Goal: Task Accomplishment & Management: Manage account settings

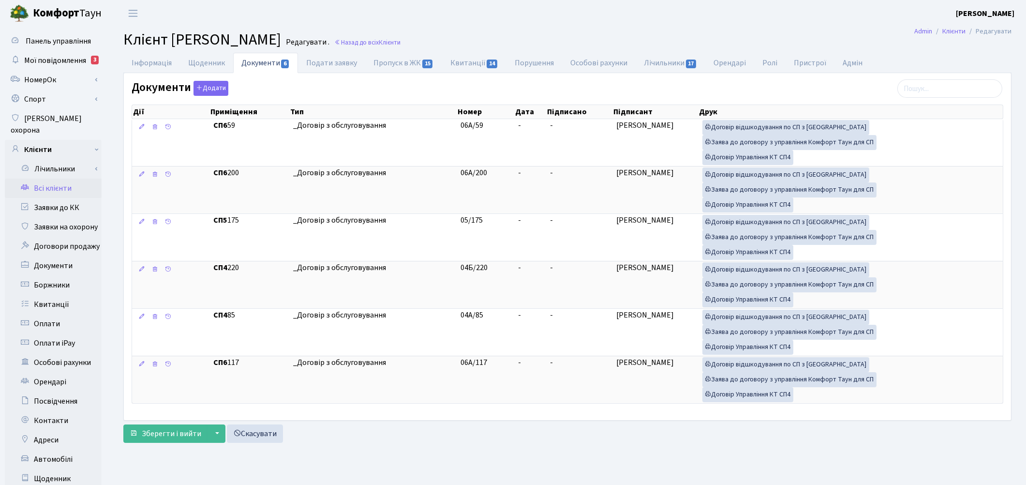
click at [47, 181] on link "Всі клієнти" at bounding box center [53, 188] width 97 height 19
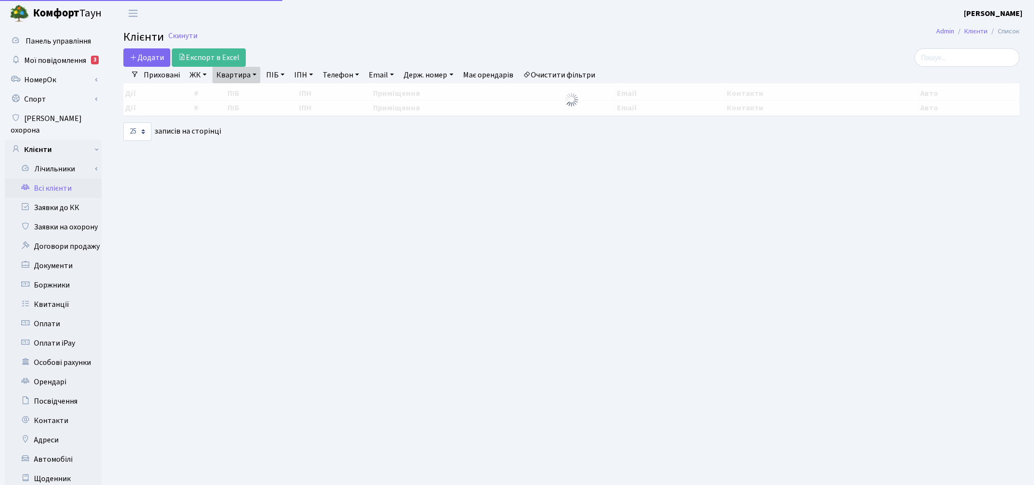
select select "25"
click at [231, 81] on link "Квартира" at bounding box center [236, 75] width 48 height 16
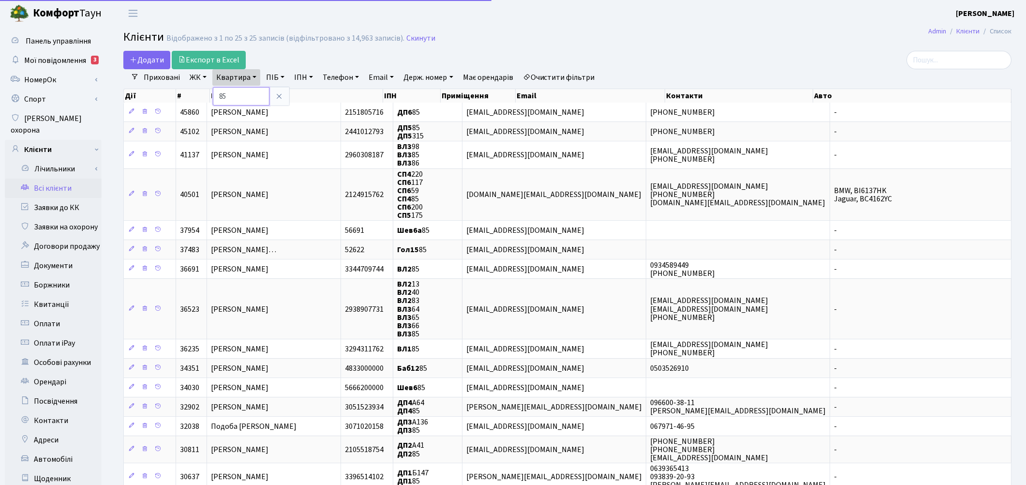
click at [239, 94] on input "85" at bounding box center [241, 96] width 57 height 18
type input "8"
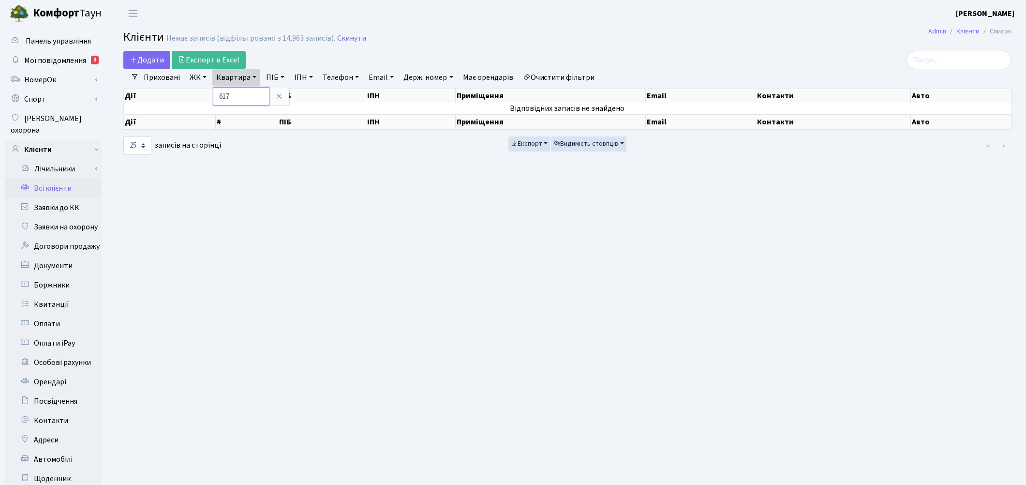
click at [224, 93] on input "617" at bounding box center [241, 96] width 57 height 18
type input "317"
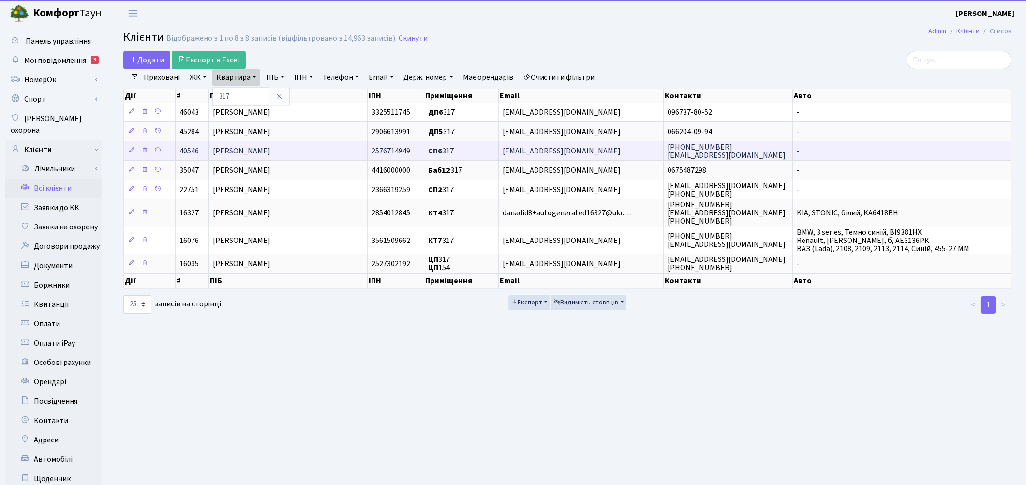
click at [238, 148] on span "Шаменко Вікторія Вікторівна" at bounding box center [242, 151] width 58 height 11
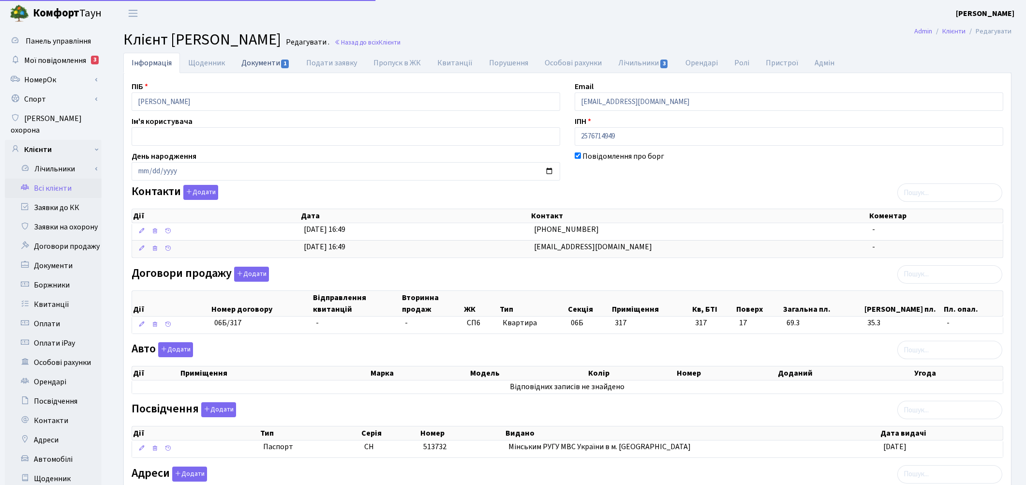
click at [247, 63] on link "Документи 1" at bounding box center [265, 63] width 65 height 20
select select "25"
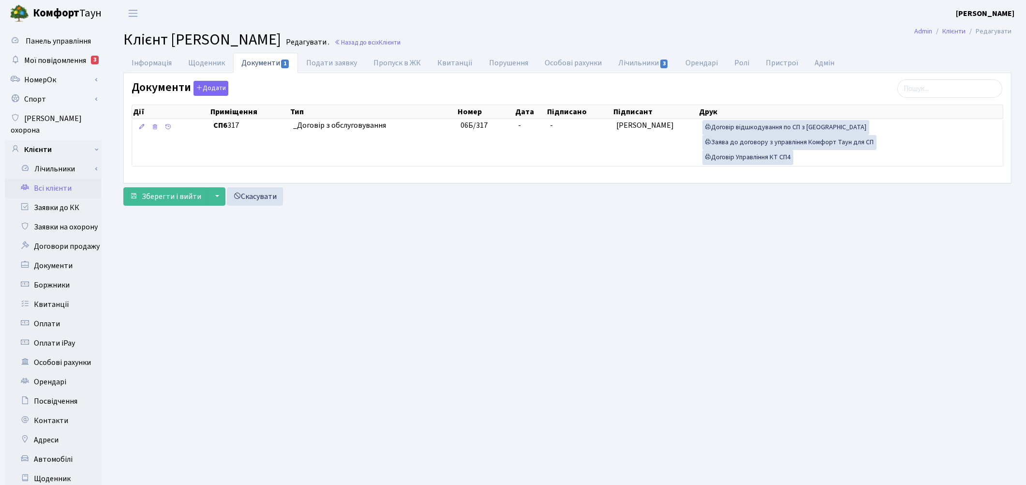
click at [48, 179] on link "Всі клієнти" at bounding box center [53, 188] width 97 height 19
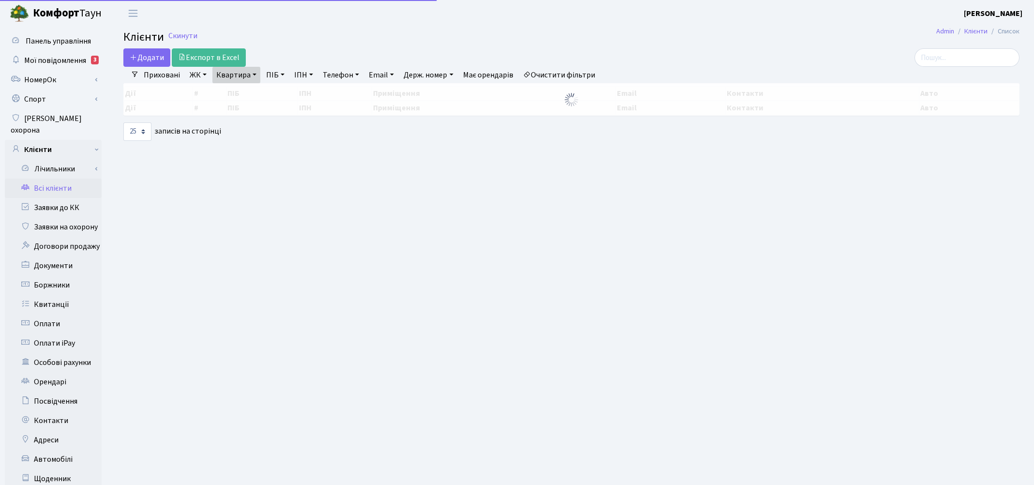
select select "25"
click at [237, 79] on link "Квартира" at bounding box center [236, 75] width 48 height 16
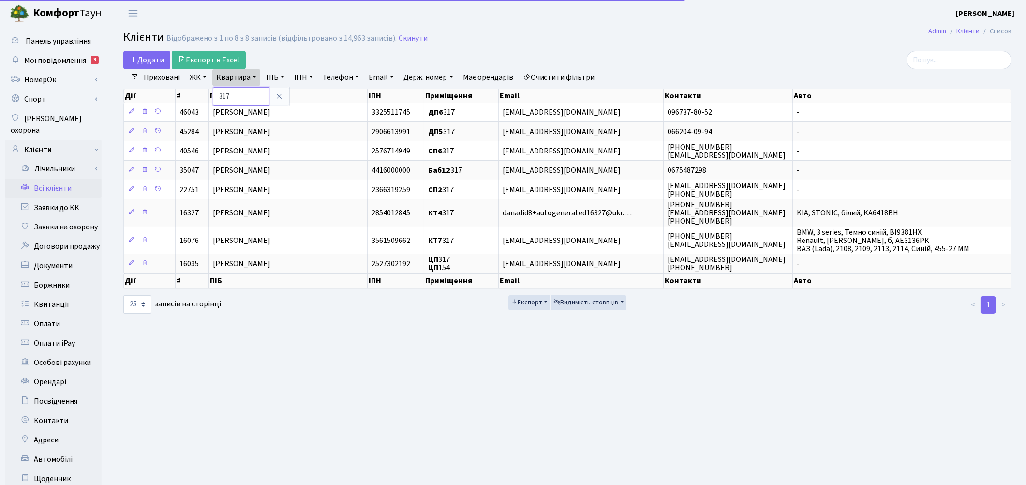
click at [240, 98] on input "317" at bounding box center [241, 96] width 57 height 18
type input "3"
type input "135"
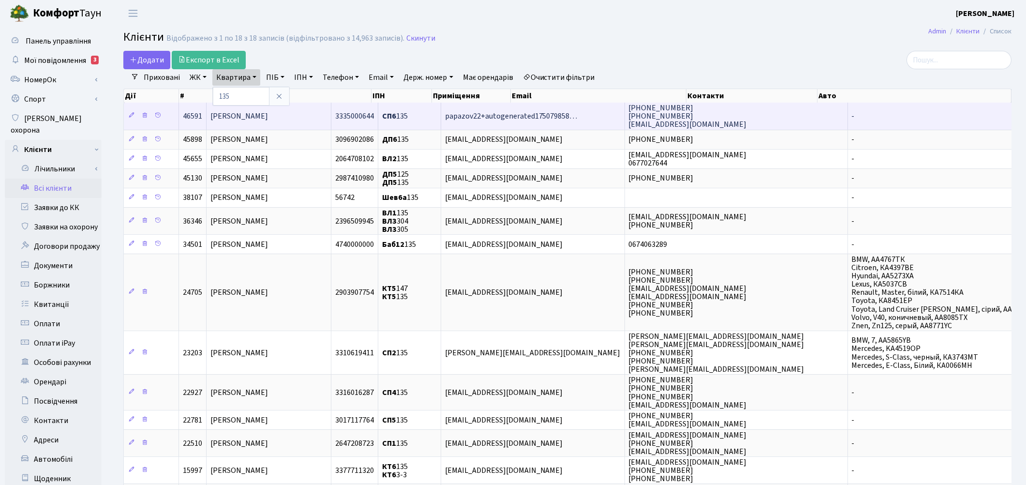
click at [268, 111] on span "[PERSON_NAME]" at bounding box center [239, 116] width 58 height 11
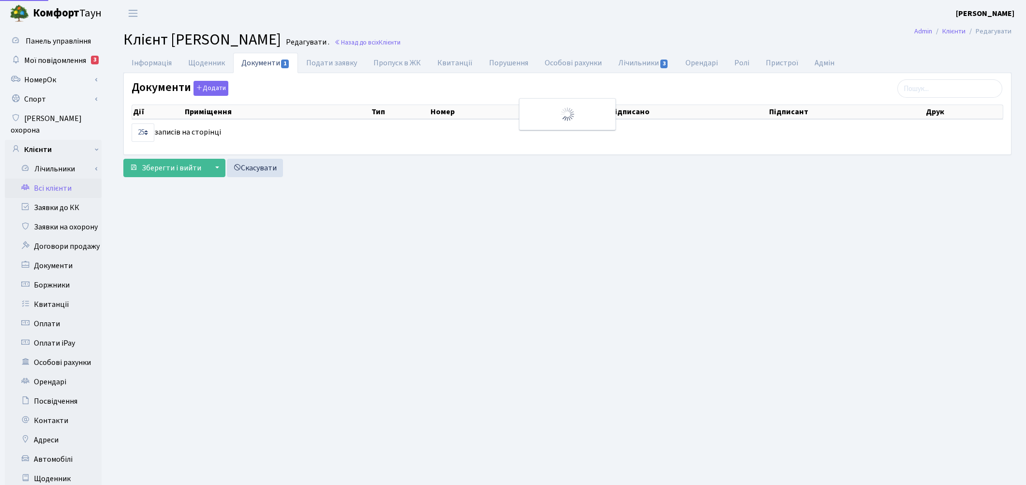
select select "25"
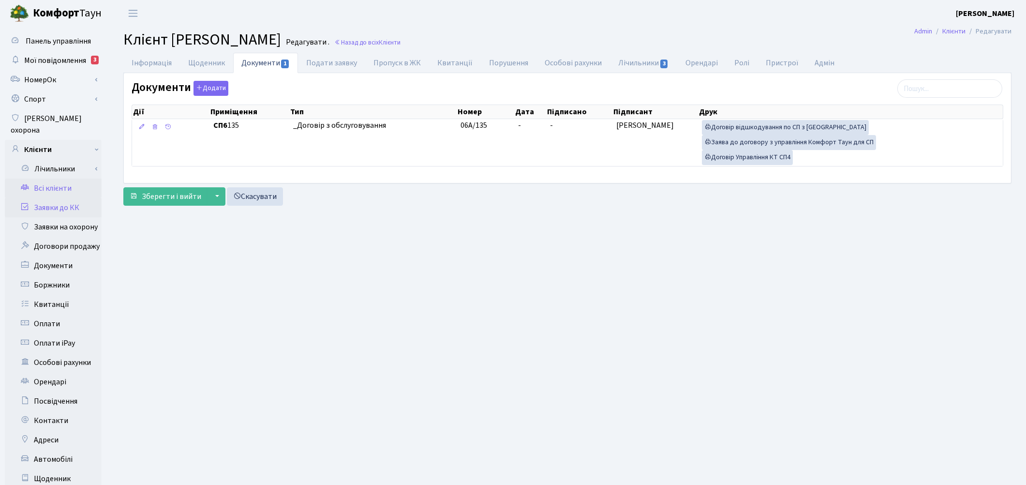
click at [47, 198] on link "Заявки до КК" at bounding box center [53, 207] width 97 height 19
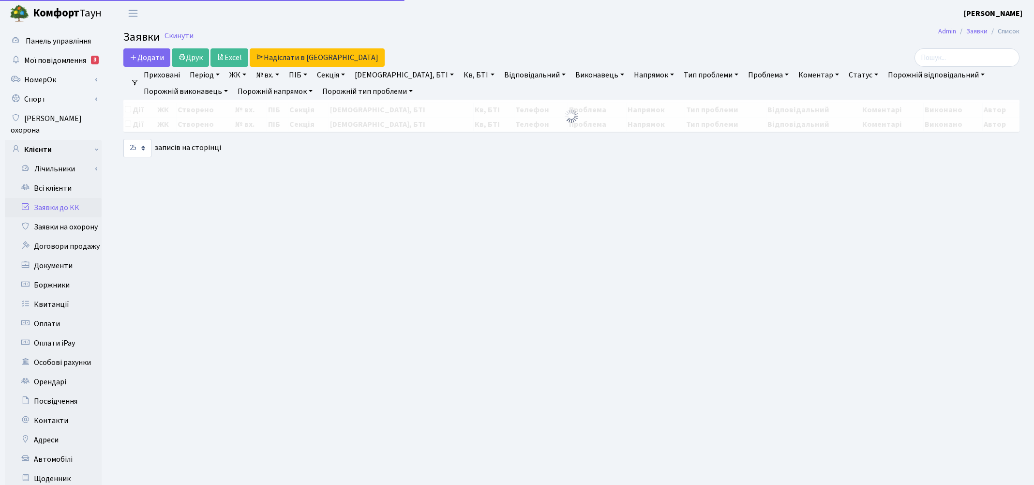
select select "25"
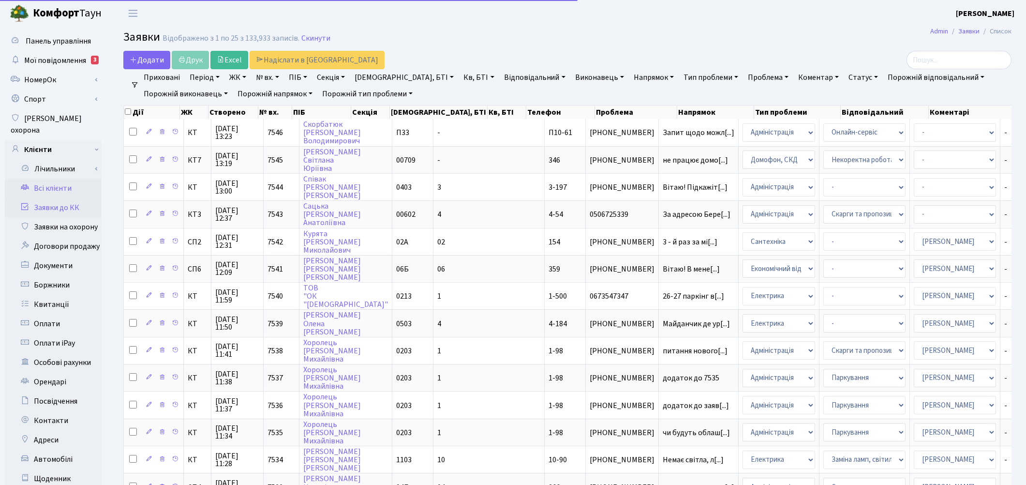
click at [47, 179] on link "Всі клієнти" at bounding box center [53, 188] width 97 height 19
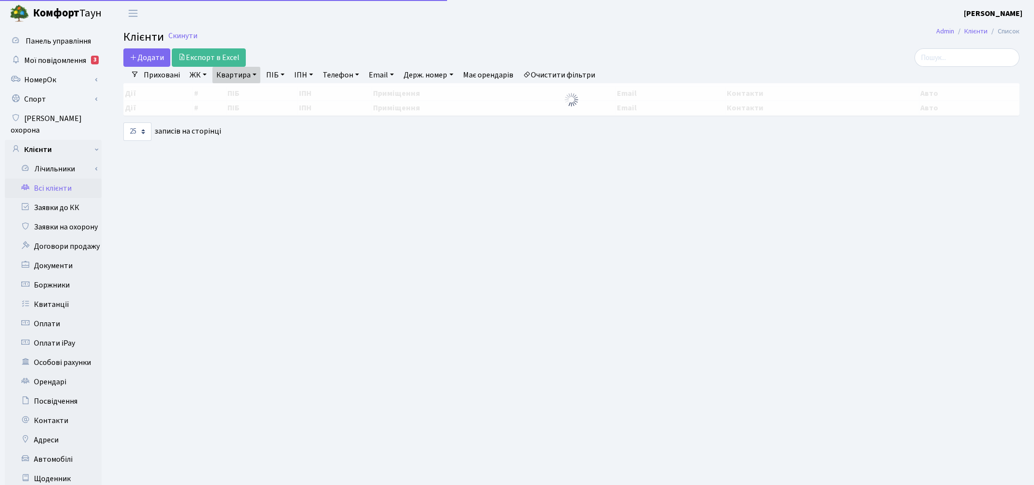
select select "25"
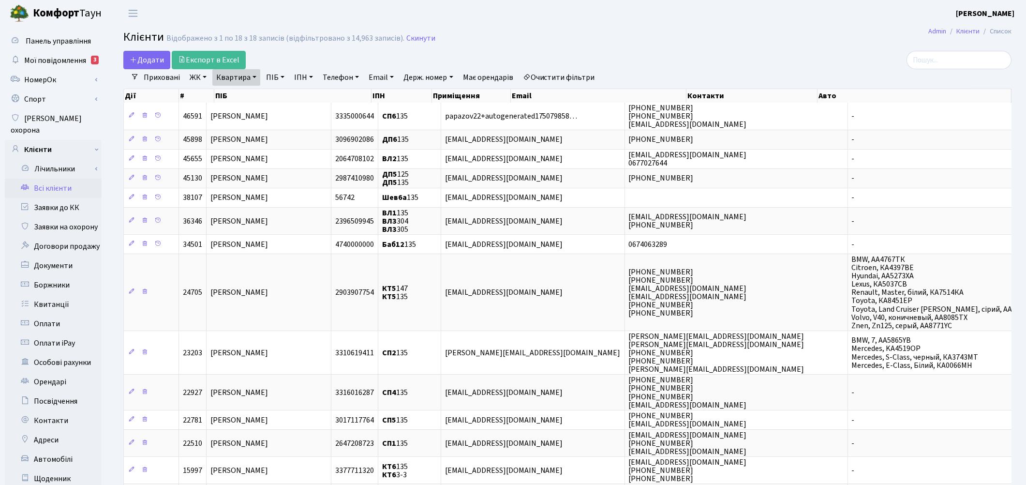
click at [247, 79] on link "Квартира" at bounding box center [236, 77] width 48 height 16
click at [252, 92] on input "135" at bounding box center [241, 96] width 57 height 18
type input "1"
type input "85"
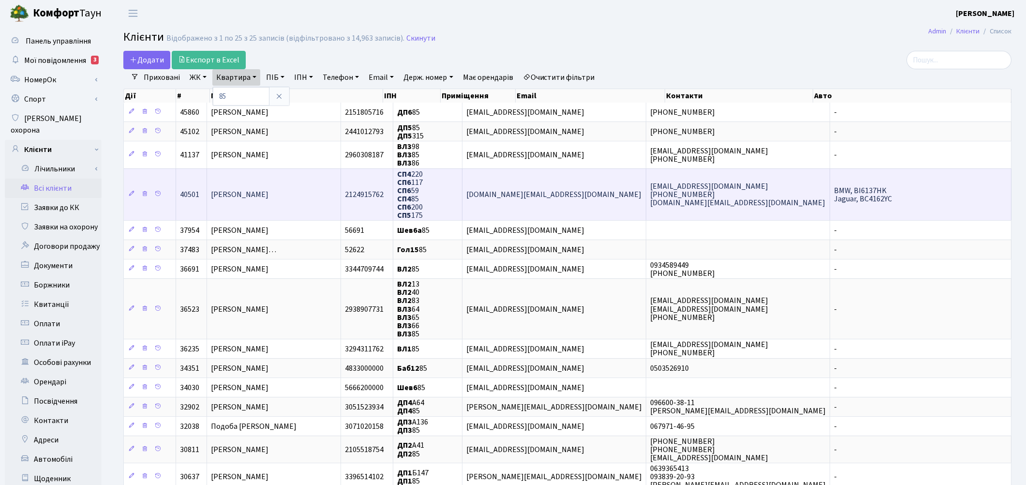
click at [341, 206] on td "Єрьоміна Олена Федорівна" at bounding box center [274, 194] width 134 height 52
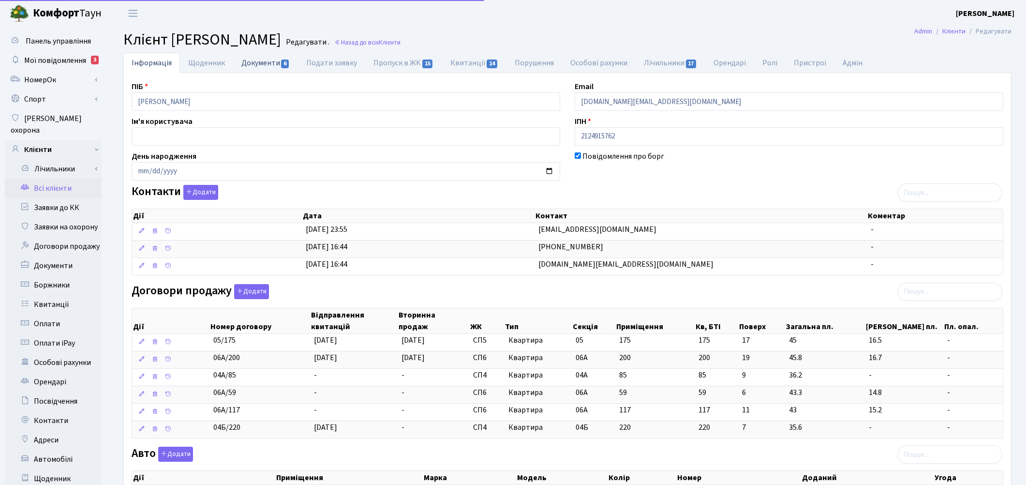
click at [251, 65] on link "Документи 6" at bounding box center [265, 63] width 65 height 20
select select "25"
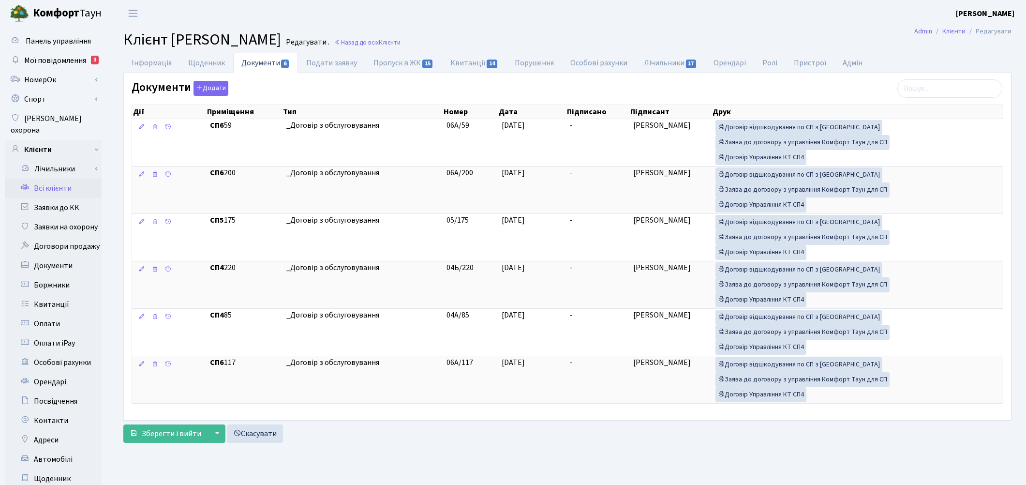
click at [61, 180] on link "Всі клієнти" at bounding box center [53, 188] width 97 height 19
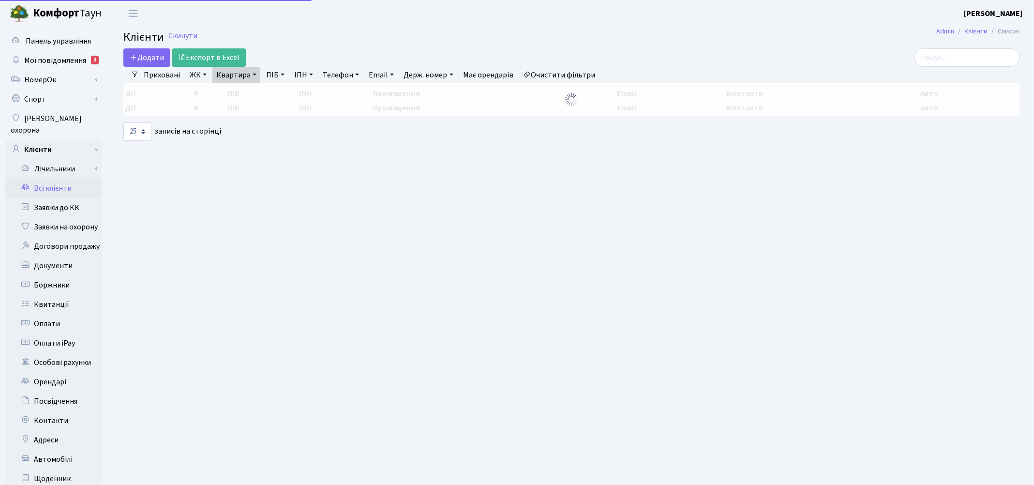
select select "25"
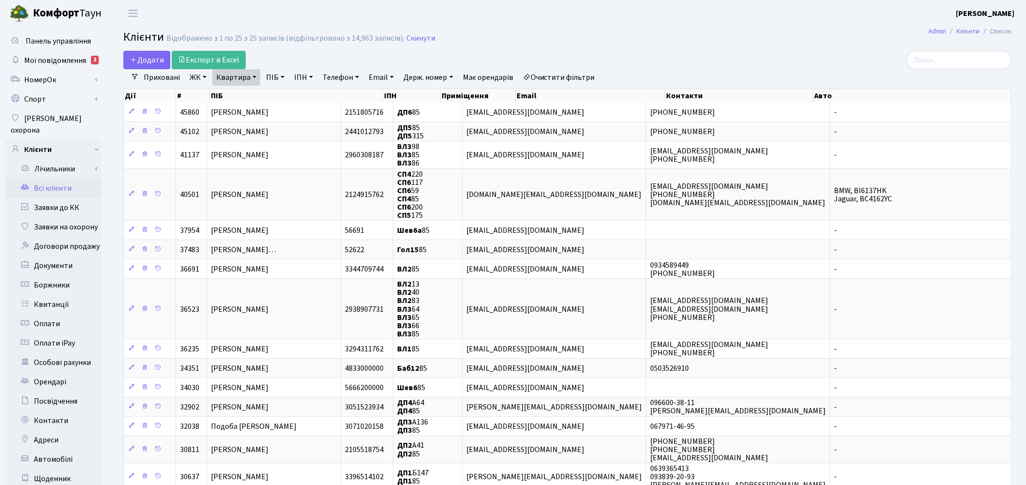
click at [61, 179] on link "Всі клієнти" at bounding box center [53, 188] width 97 height 19
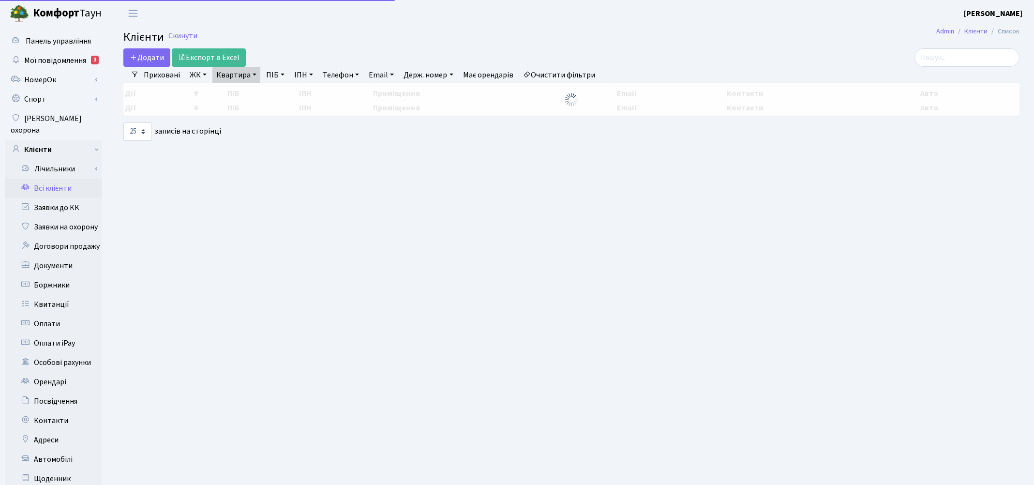
select select "25"
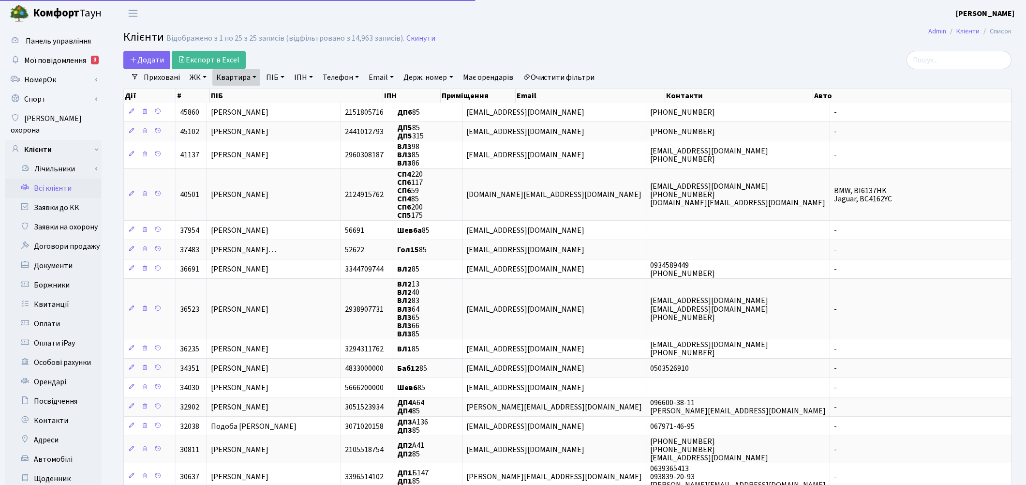
click at [239, 75] on link "Квартира" at bounding box center [236, 77] width 48 height 16
click at [239, 88] on input "85" at bounding box center [241, 96] width 57 height 18
type input "8"
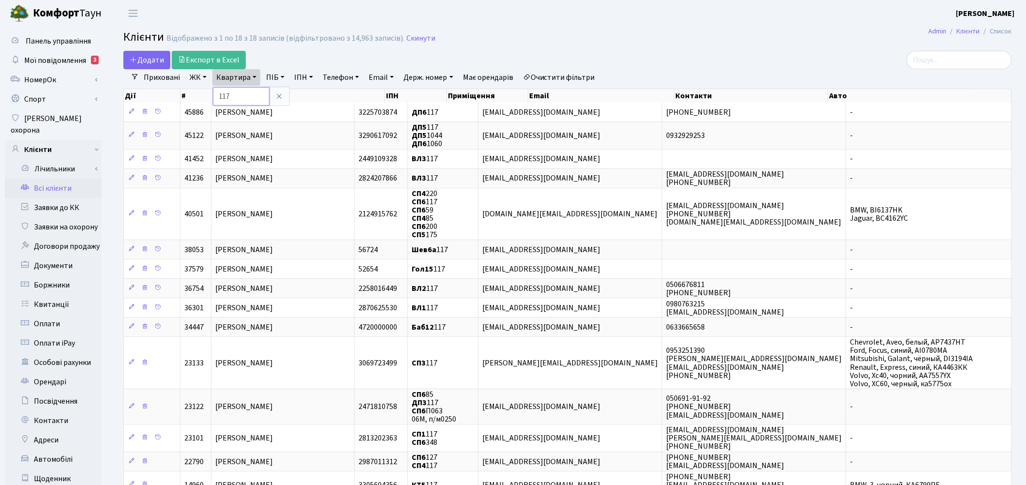
click at [222, 97] on input "117" at bounding box center [241, 96] width 57 height 18
type input "317"
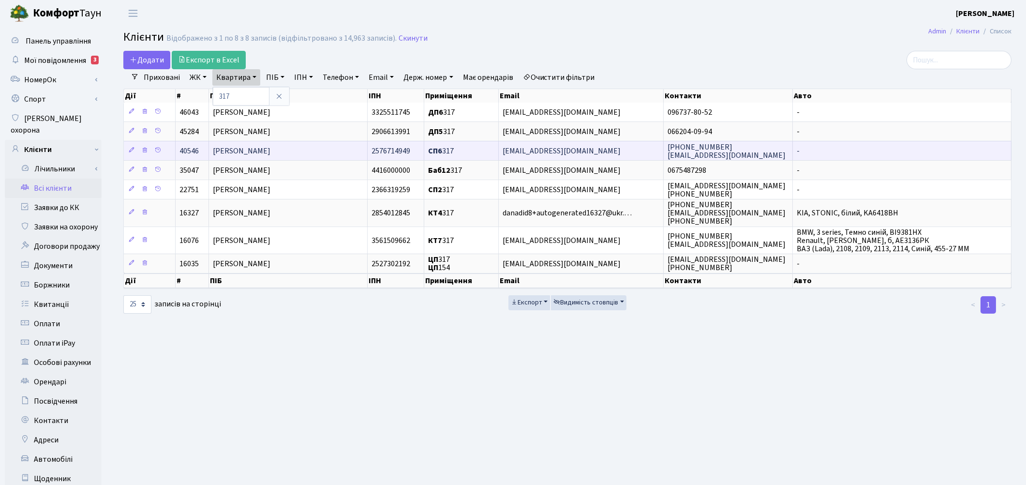
click at [246, 149] on span "[PERSON_NAME]" at bounding box center [242, 151] width 58 height 11
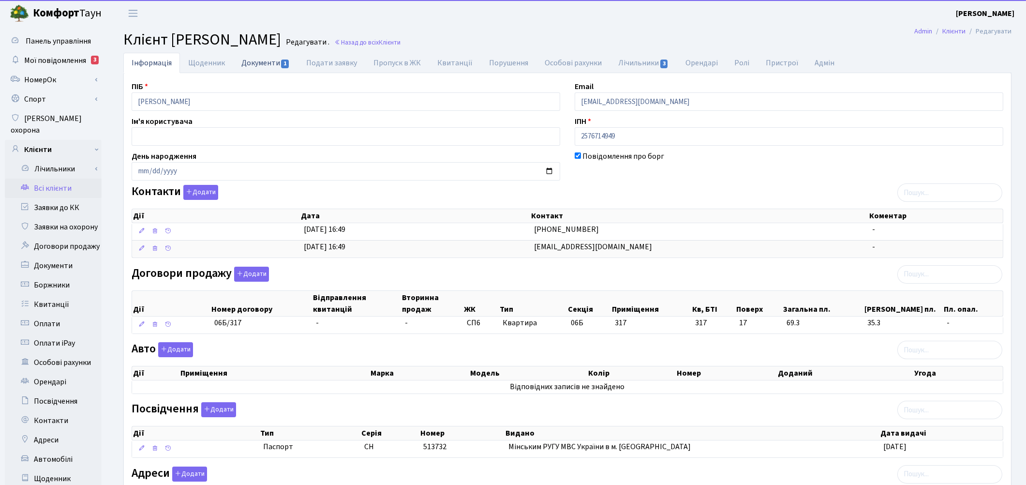
click at [256, 66] on link "Документи 1" at bounding box center [265, 63] width 65 height 20
select select "25"
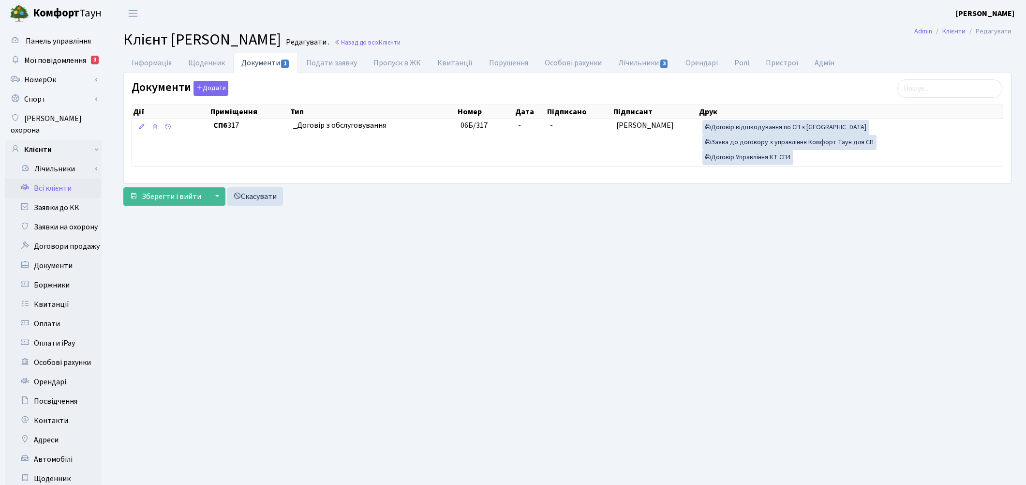
click at [494, 381] on main "Admin Клієнти Редагувати Клієнт Шаменко Вікторія Вікторівна Редагувати . Назад …" at bounding box center [567, 308] width 917 height 563
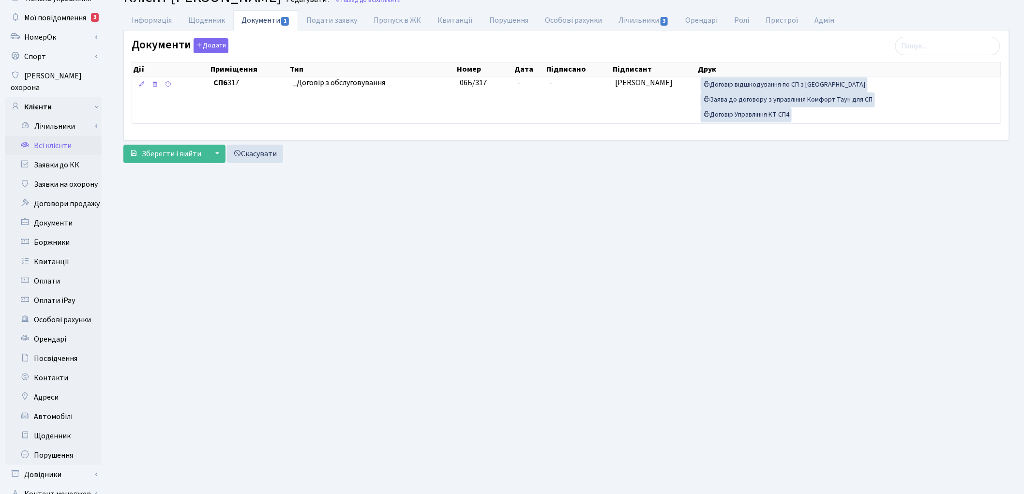
scroll to position [107, 0]
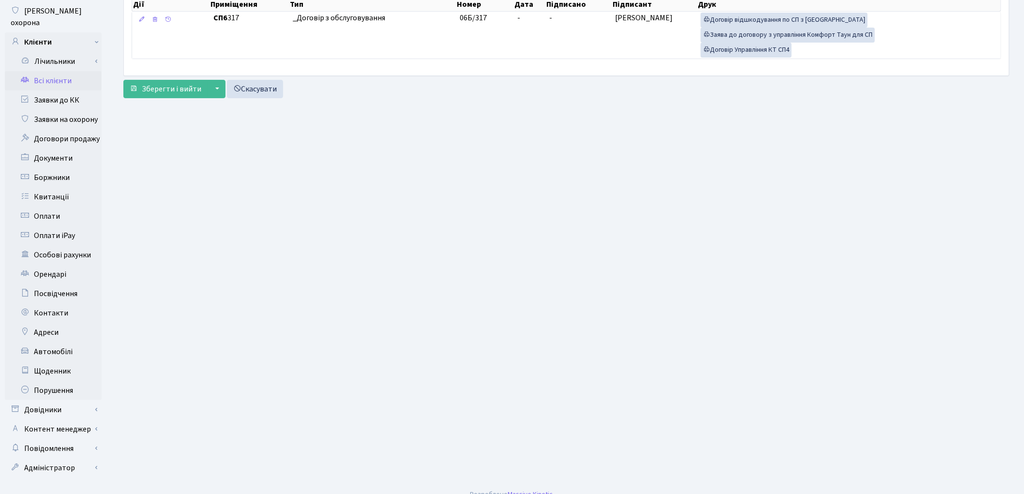
click at [750, 260] on main "Admin Клієнти Редагувати Клієнт Шаменко Вікторія Вікторівна Редагувати . Назад …" at bounding box center [566, 200] width 915 height 563
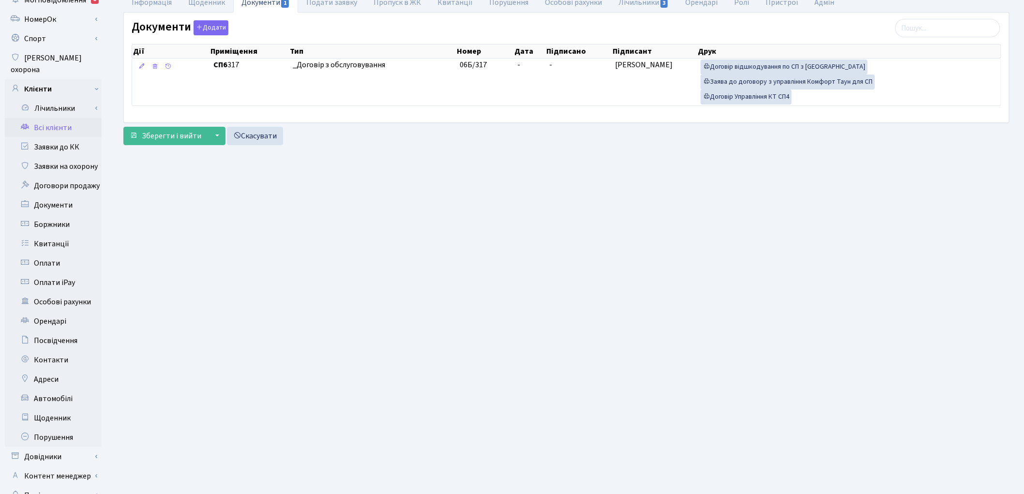
scroll to position [0, 0]
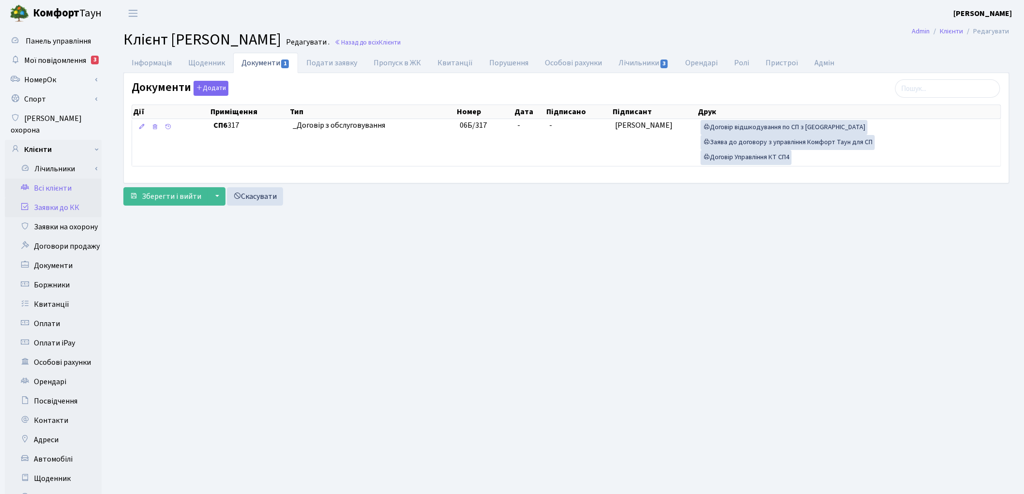
click at [54, 198] on link "Заявки до КК" at bounding box center [53, 207] width 97 height 19
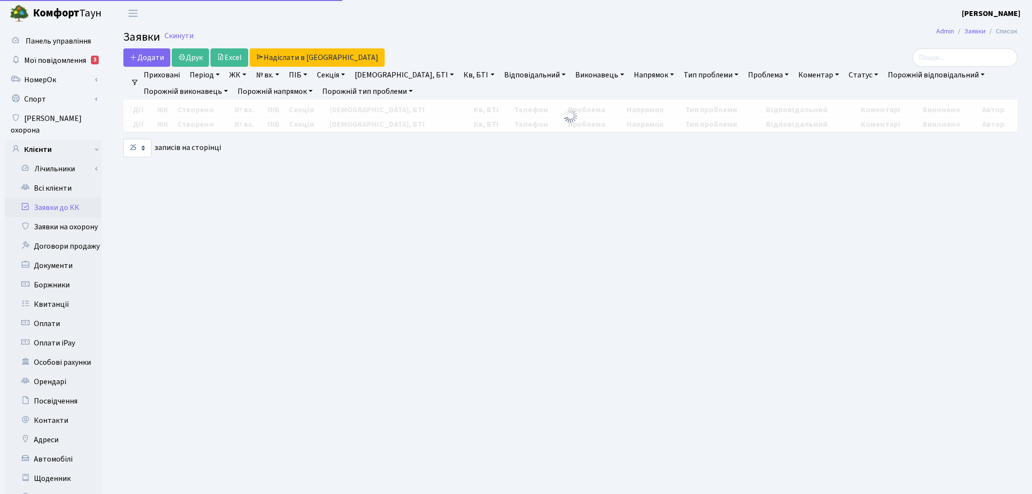
select select "25"
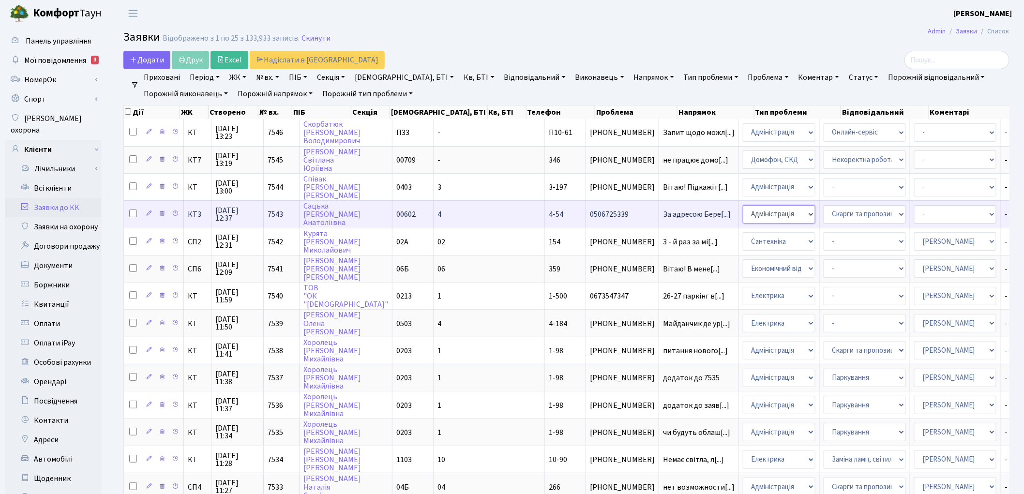
click at [743, 208] on select "- Адміністрація Домофон, СКД Ліфт Майстри Сантехніка Економічний відділ Електри…" at bounding box center [779, 214] width 73 height 18
select select "3"
click at [914, 209] on select "- Адміністратор ЖК КТ [PERSON_NAME] [PERSON_NAME] [PERSON_NAME]Ю. [PERSON_NAME]…" at bounding box center [955, 214] width 82 height 18
select select "22"
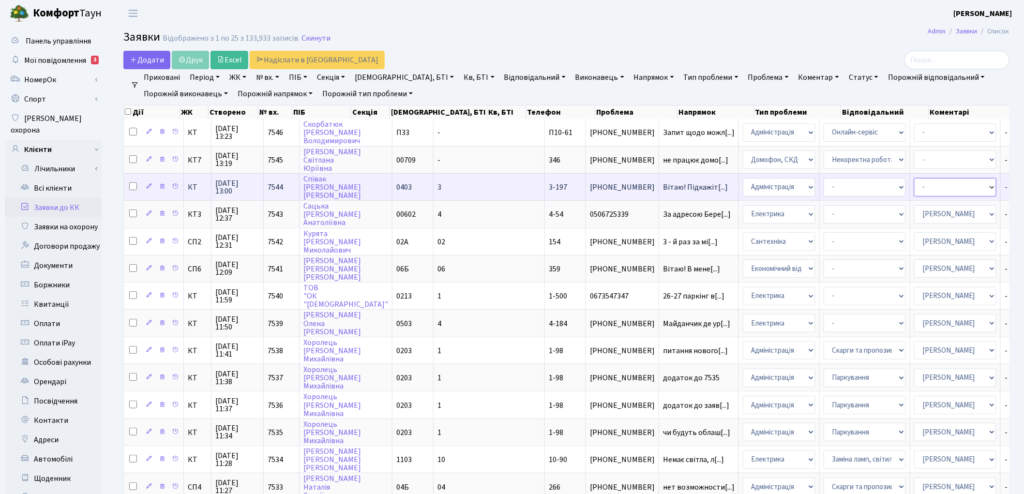
click at [914, 186] on select "- Адміністратор ЖК КТ [PERSON_NAME] [PERSON_NAME] [PERSON_NAME]Ю. [PERSON_NAME]…" at bounding box center [955, 187] width 82 height 18
select select "82"
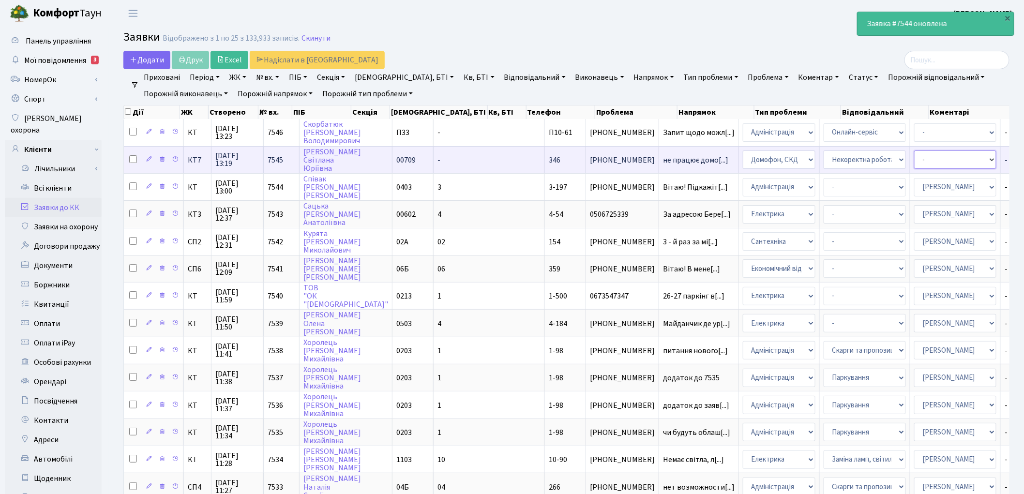
drag, startPoint x: 879, startPoint y: 163, endPoint x: 896, endPoint y: 157, distance: 18.5
click at [914, 163] on select "- Адміністратор ЖК КТ [PERSON_NAME] [PERSON_NAME] [PERSON_NAME]Ю. [PERSON_NAME]…" at bounding box center [955, 159] width 82 height 18
select select "22"
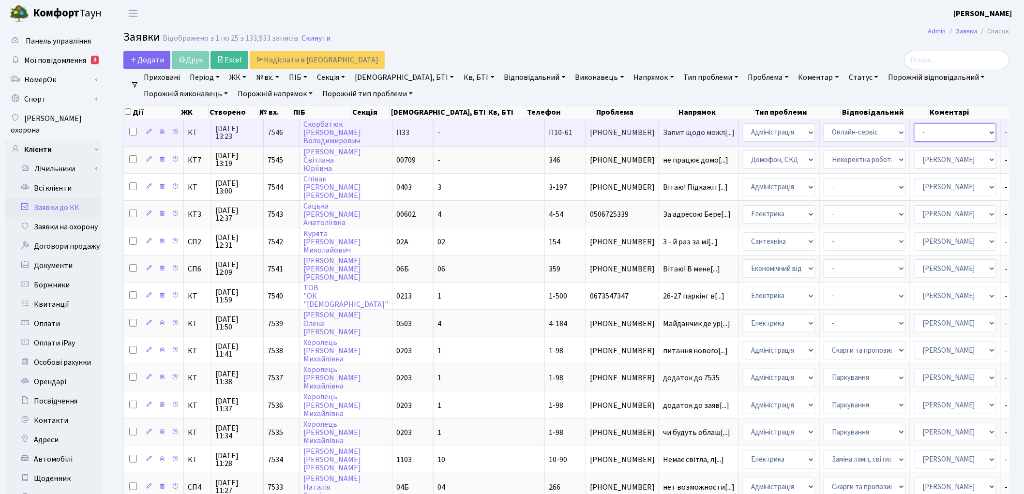
click at [914, 136] on select "- Адміністратор ЖК КТ [PERSON_NAME] [PERSON_NAME] [PERSON_NAME]Ю. [PERSON_NAME]…" at bounding box center [955, 132] width 82 height 18
select select "82"
click at [914, 134] on select "- Адміністратор ЖК КТ [PERSON_NAME] [PERSON_NAME] [PERSON_NAME]Ю. [PERSON_NAME]…" at bounding box center [955, 132] width 82 height 18
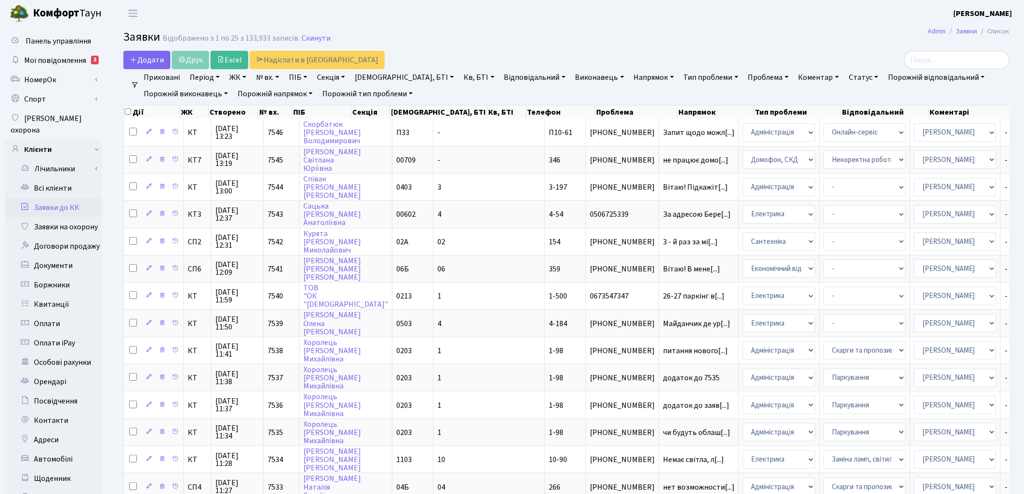
click at [811, 22] on header "[PERSON_NAME] [PERSON_NAME] Мій обліковий запис Вийти" at bounding box center [512, 13] width 1024 height 27
